Goal: Navigation & Orientation: Go to known website

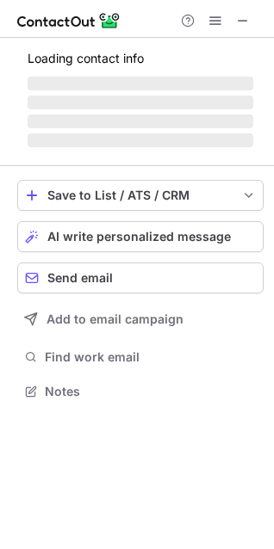
scroll to position [380, 274]
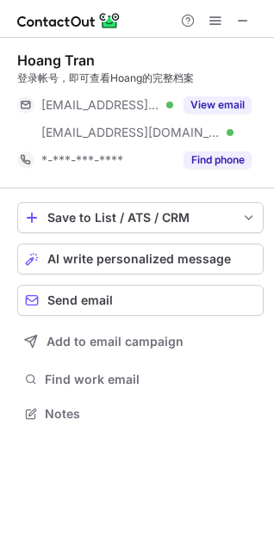
scroll to position [402, 274]
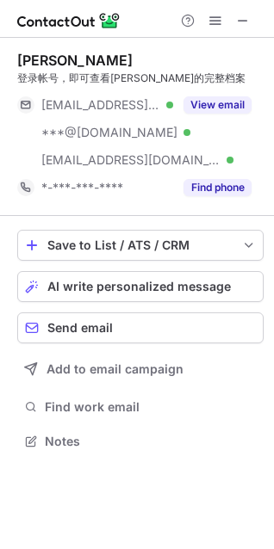
scroll to position [430, 274]
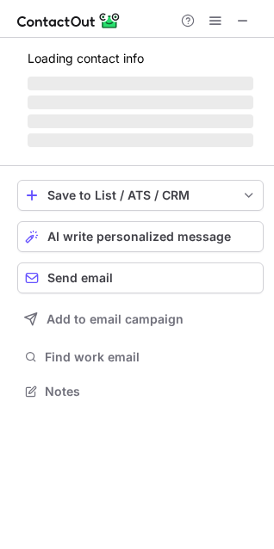
scroll to position [375, 274]
